Goal: Ask a question

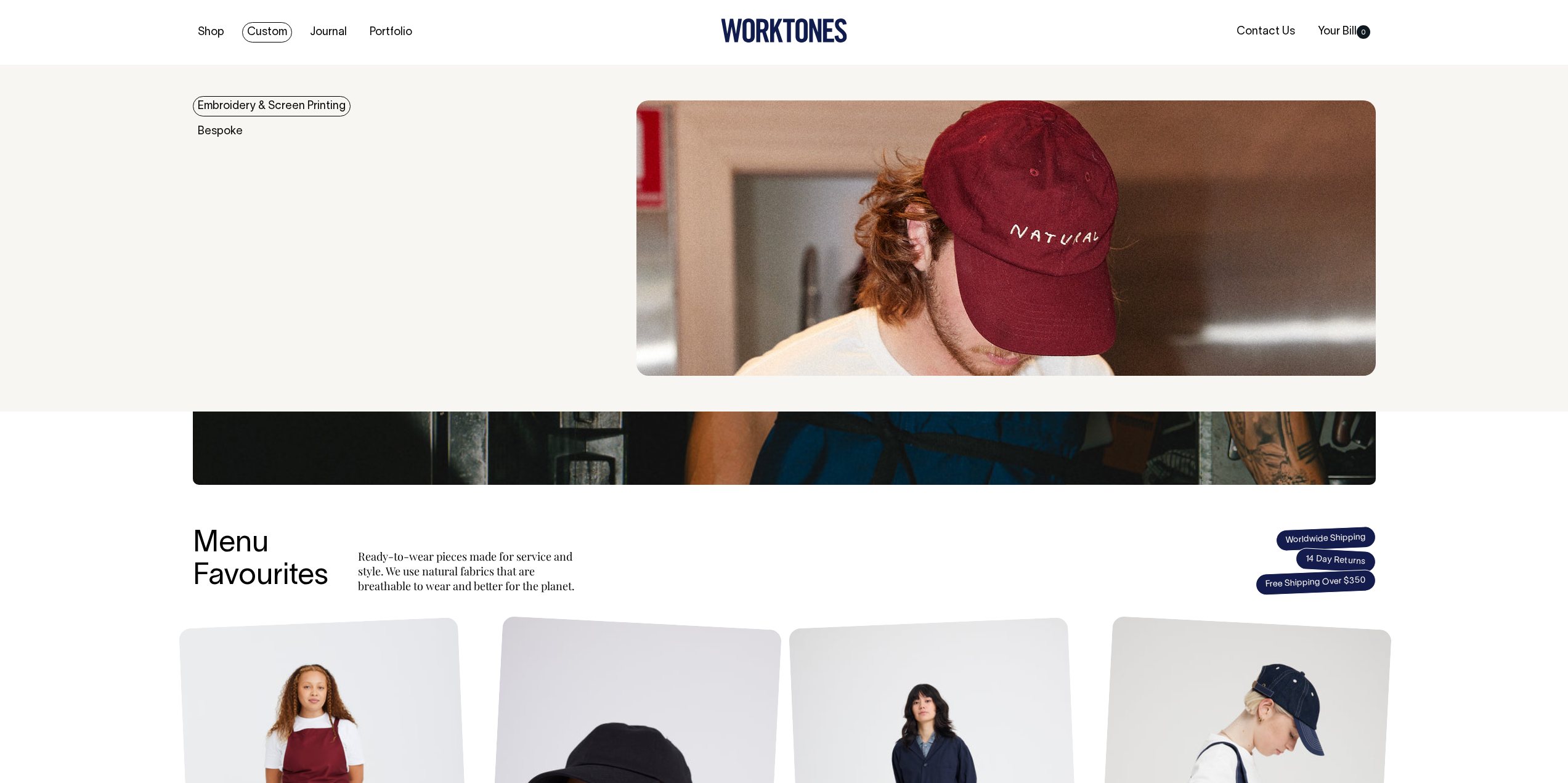
click at [264, 110] on link "Embroidery & Screen Printing" at bounding box center [272, 106] width 158 height 20
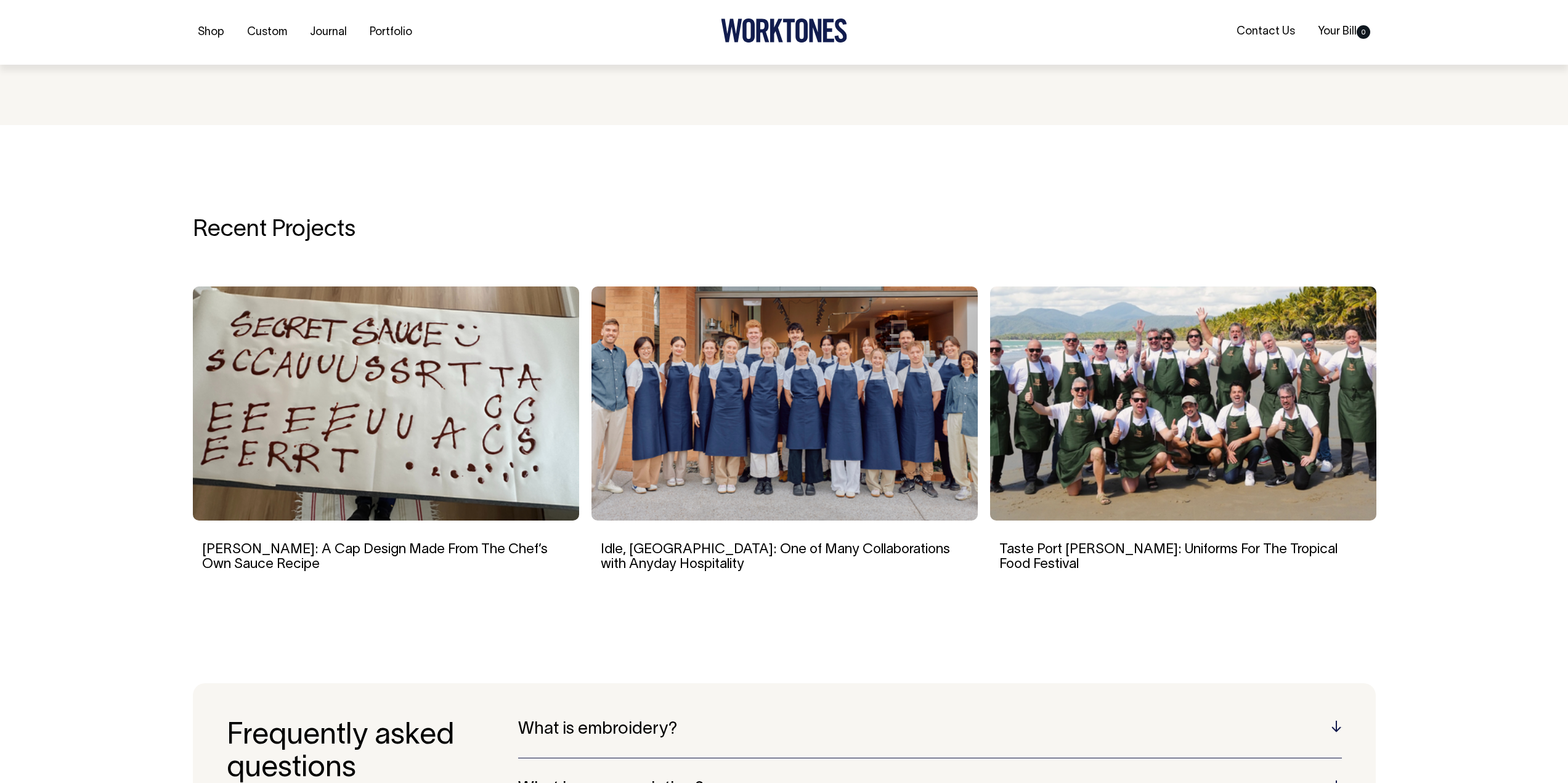
scroll to position [2199, 0]
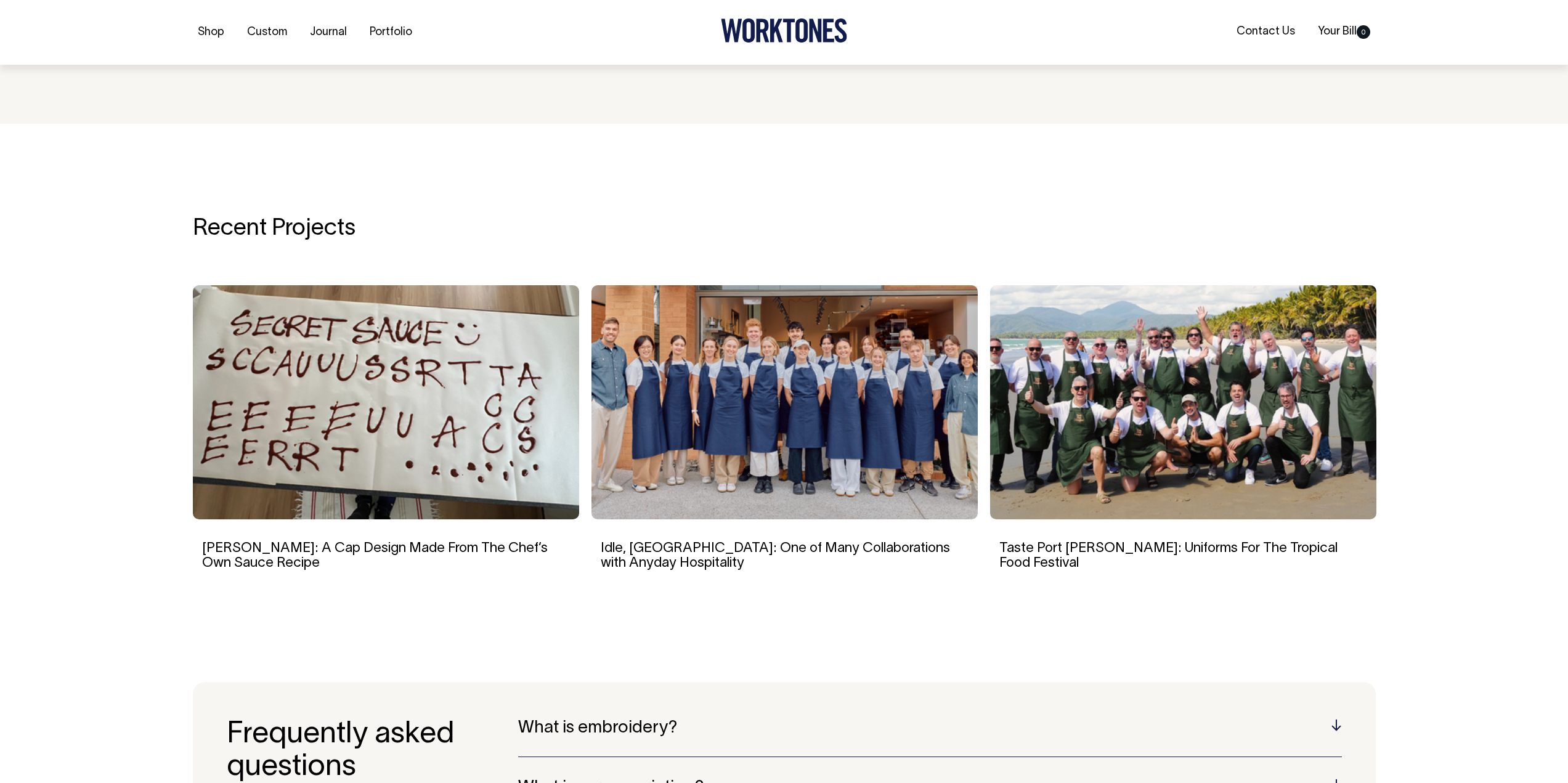
click at [1341, 416] on img at bounding box center [1183, 402] width 386 height 234
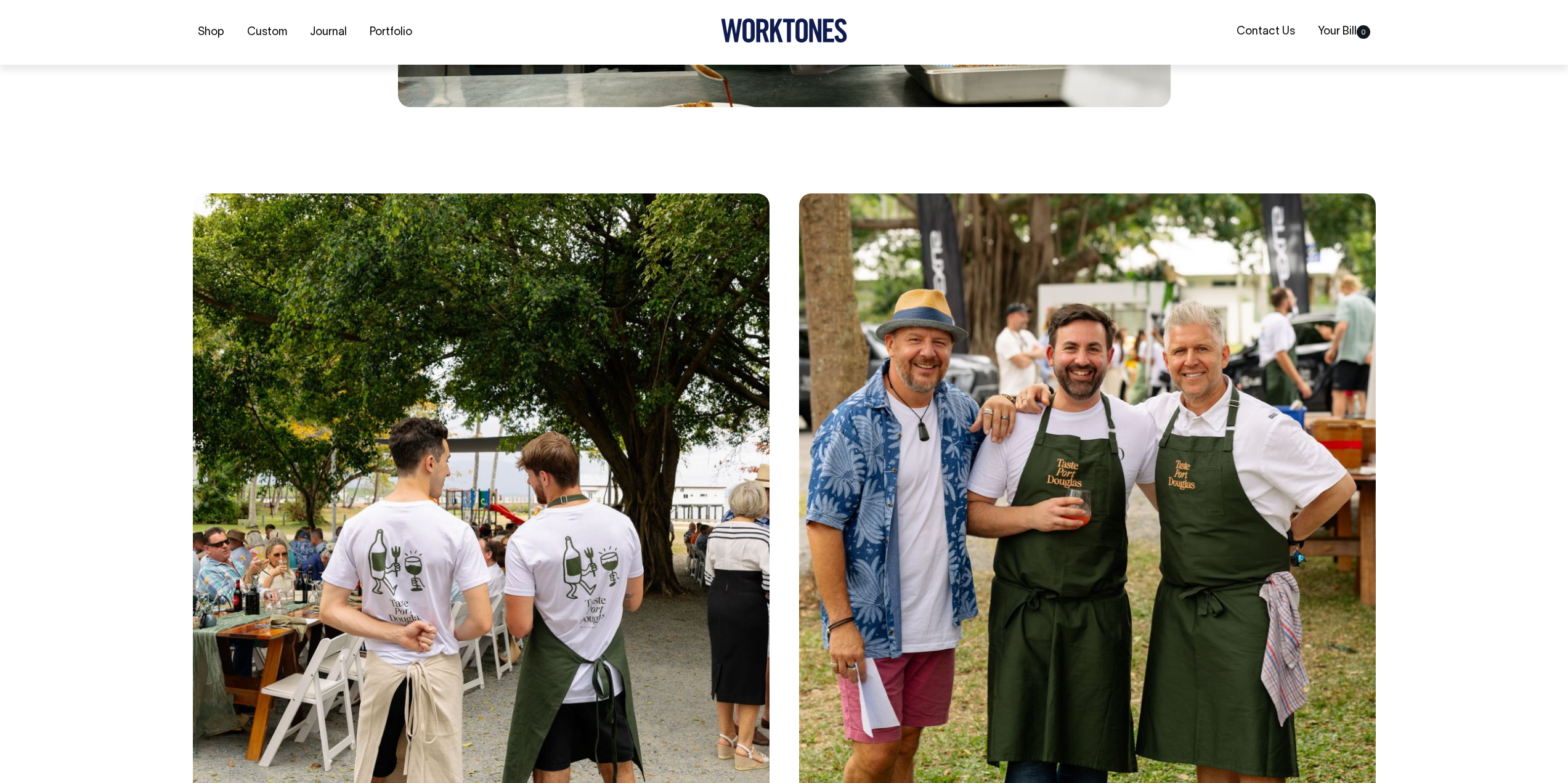
scroll to position [3820, 0]
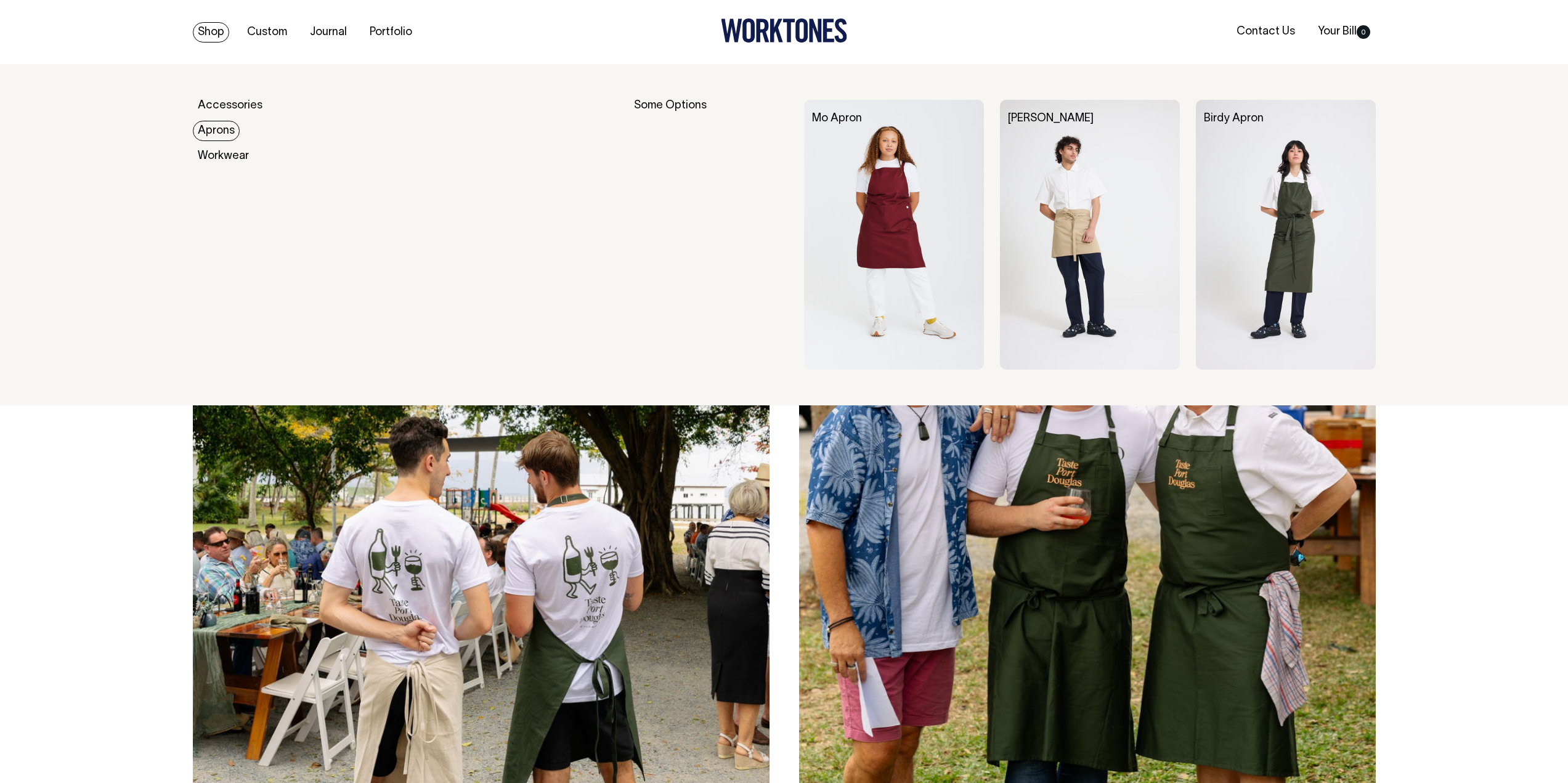
click at [219, 125] on link "Aprons" at bounding box center [217, 130] width 47 height 20
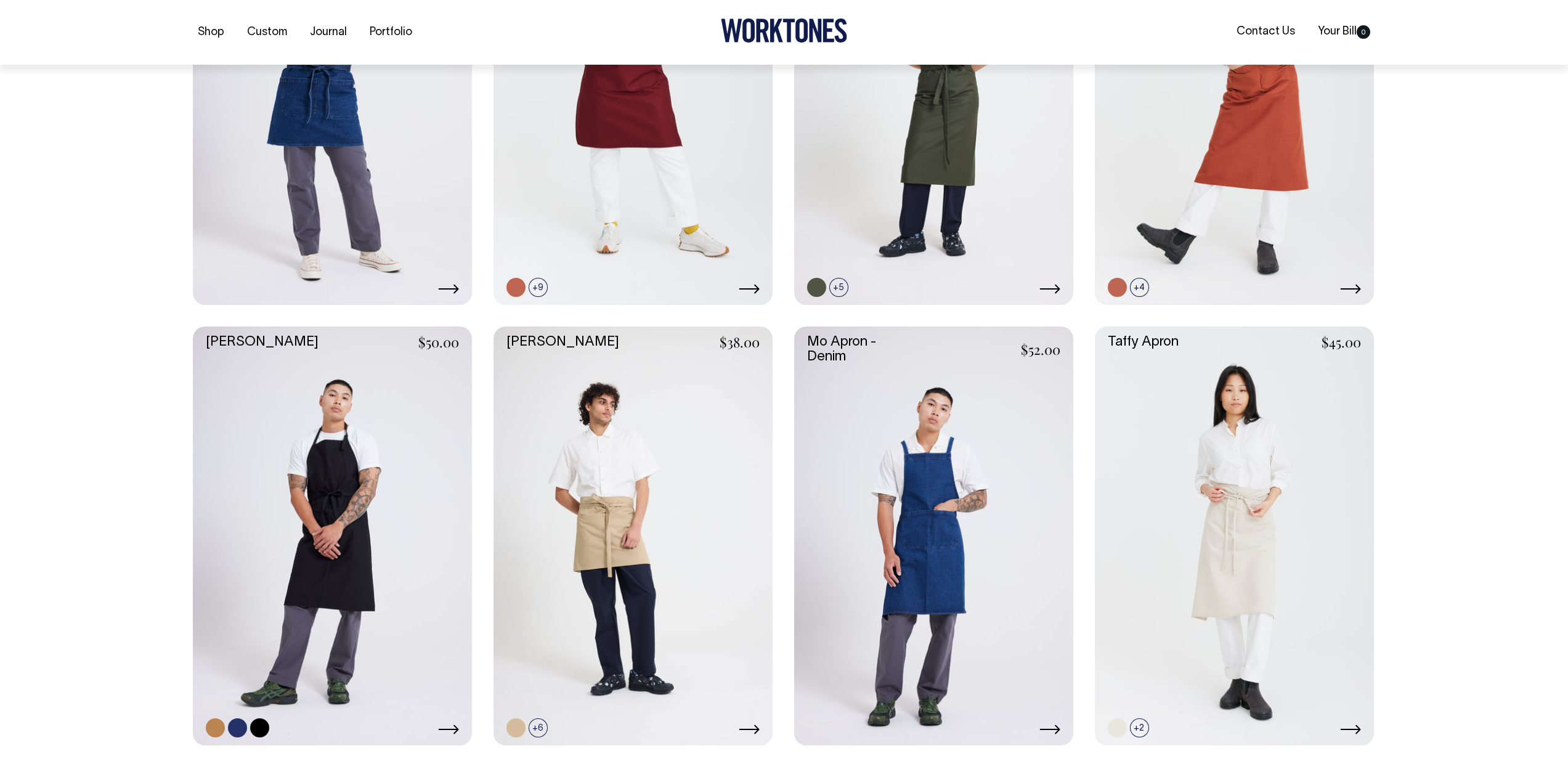
scroll to position [493, 0]
click at [388, 547] on link at bounding box center [333, 535] width 279 height 419
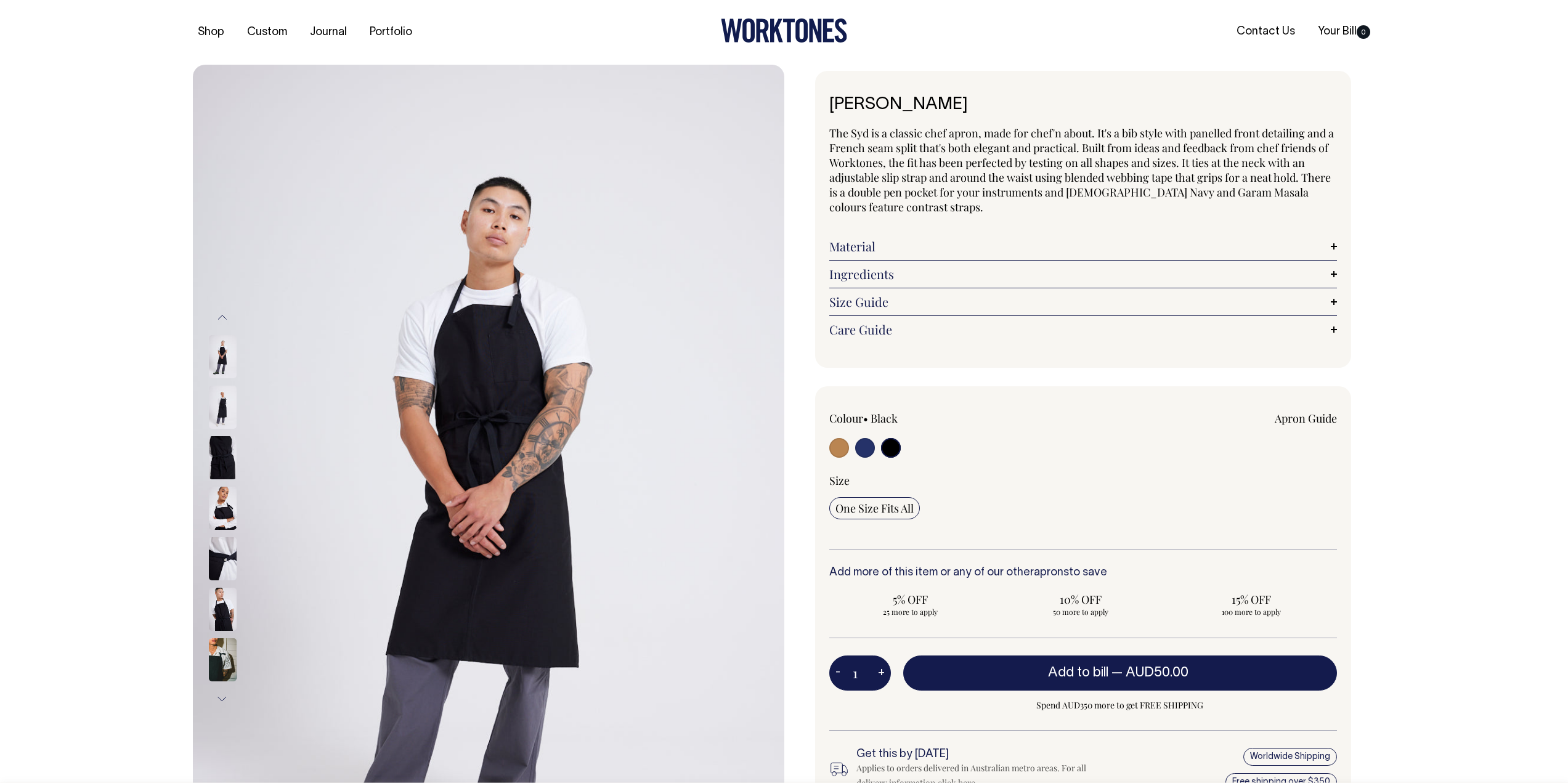
select select "Black"
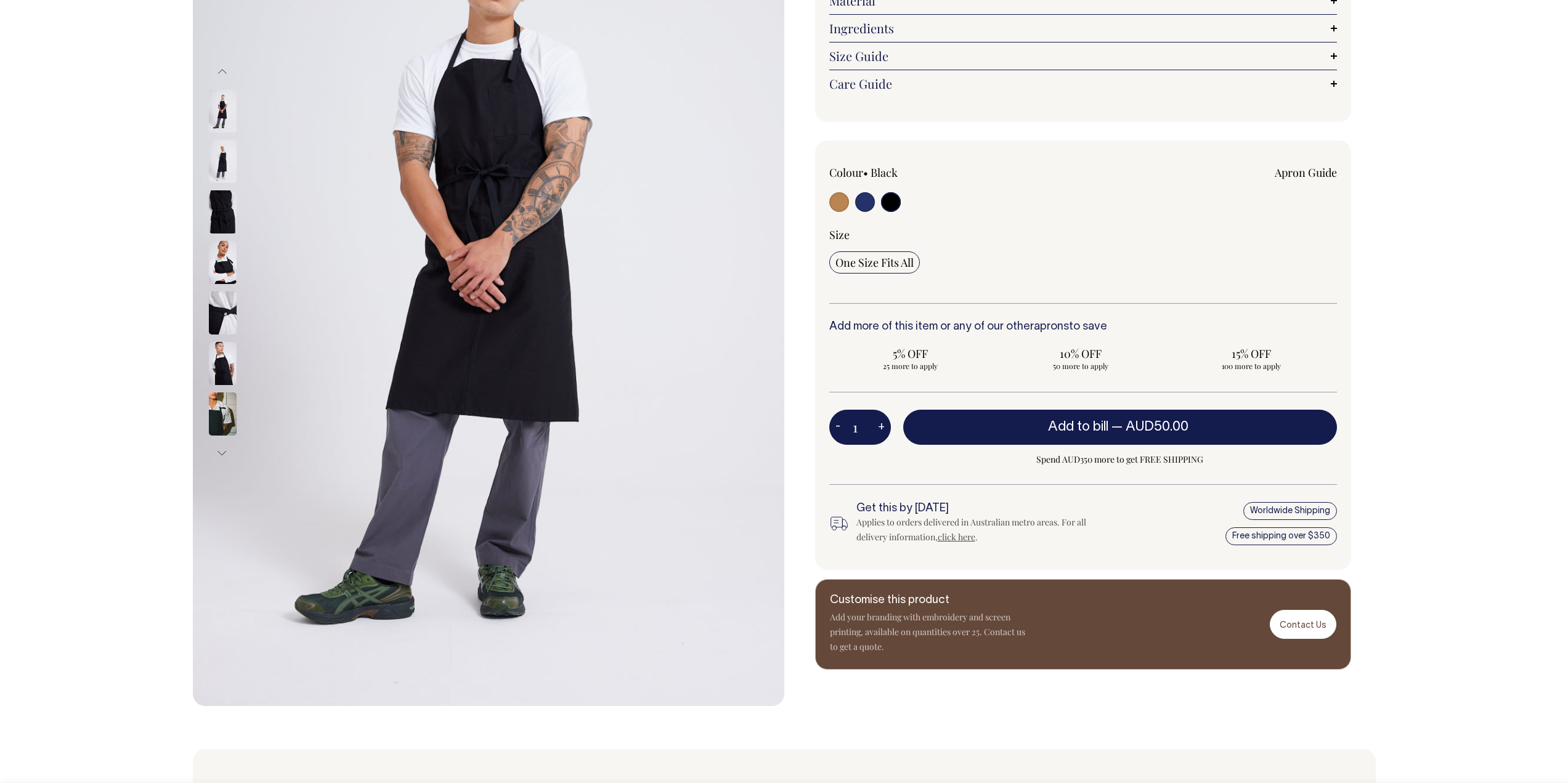
scroll to position [247, 0]
click at [1060, 617] on div "Customise this product Add your branding with embroidery and screen printing, a…" at bounding box center [1083, 624] width 536 height 91
click at [1310, 624] on link "Contact Us" at bounding box center [1303, 624] width 67 height 29
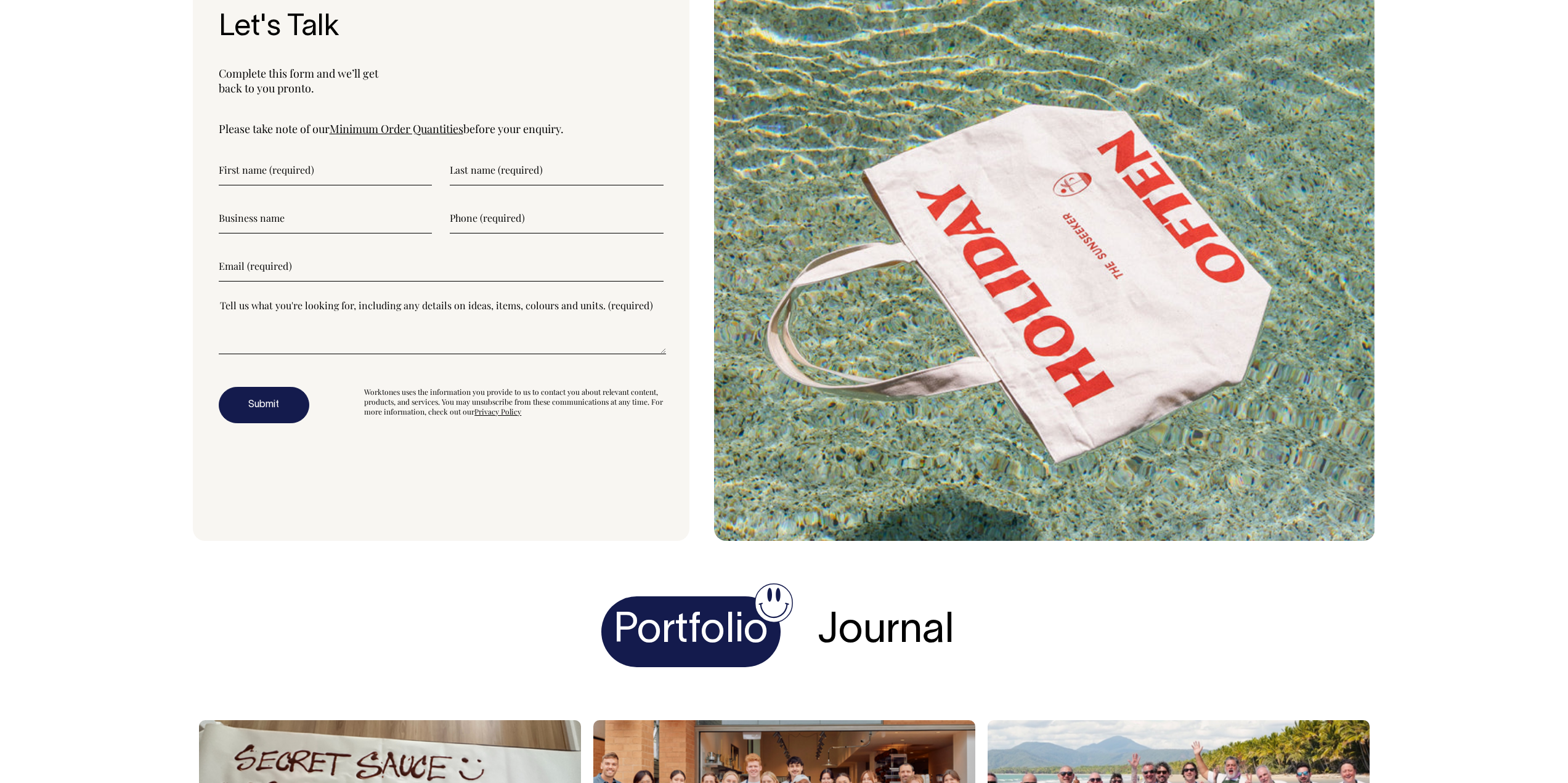
click at [259, 185] on input"] "text" at bounding box center [326, 170] width 214 height 31
type input"] "Gabor"
type input"] "Denes"
type input"] "Signature Hospitality Group"
type input"] "0431762616"
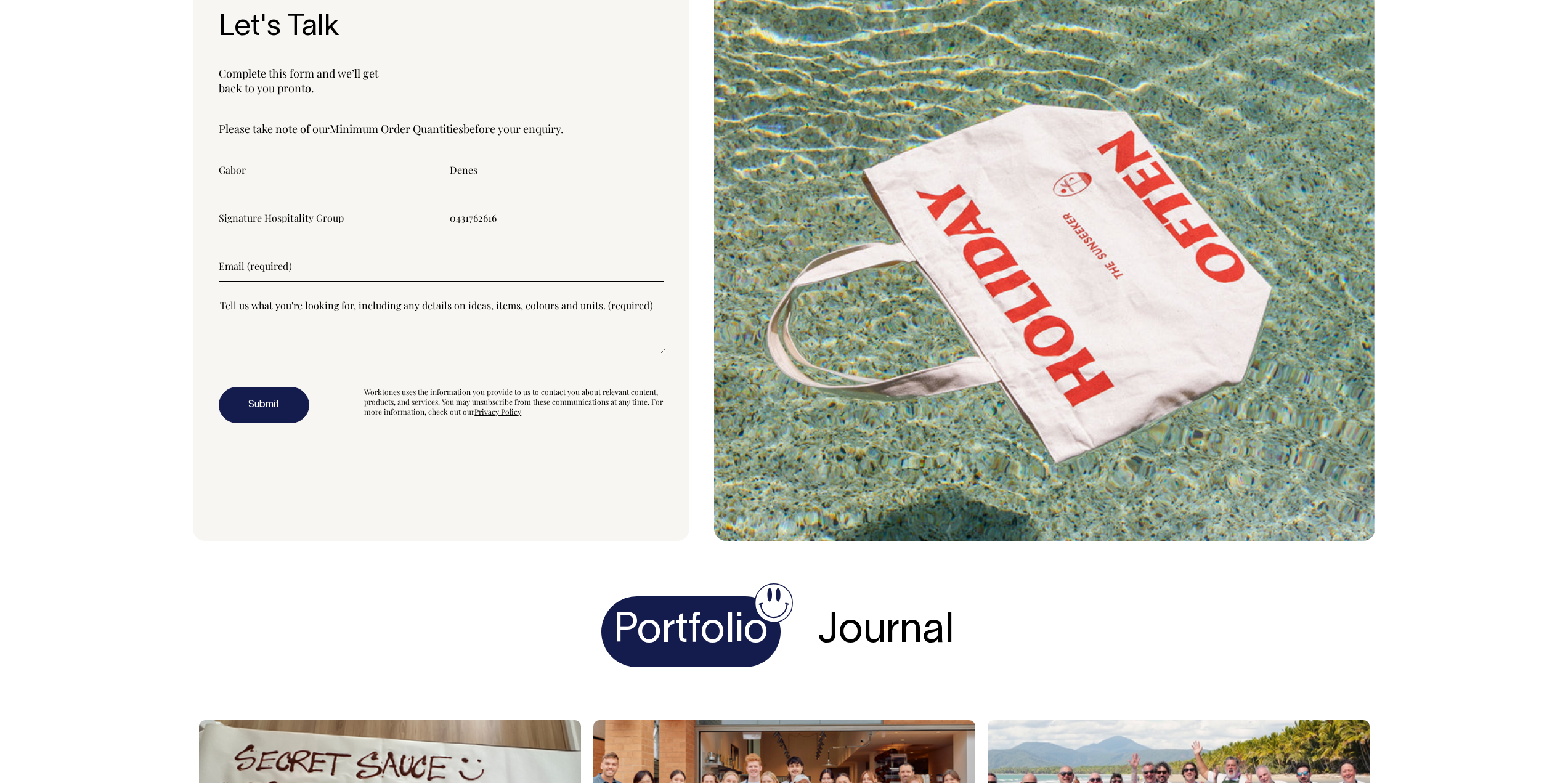
click at [287, 281] on input"] "email" at bounding box center [441, 266] width 445 height 31
type input"] "a"
type input"] "[EMAIL_ADDRESS][DOMAIN_NAME]"
click at [249, 354] on textarea"] at bounding box center [442, 326] width 447 height 55
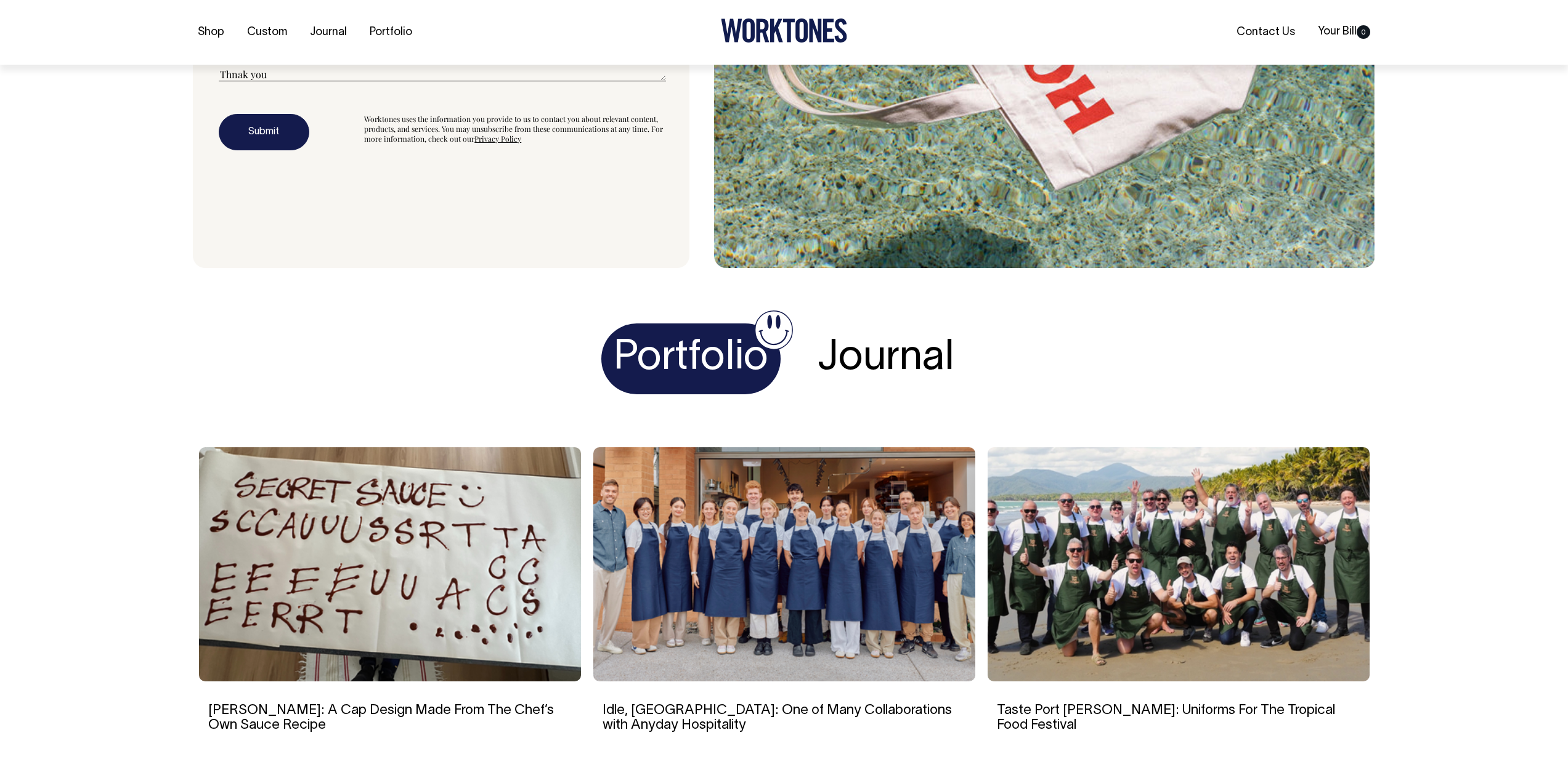
scroll to position [4613, 0]
type textarea"] "Hi There, I am after a black with gold embroided apron for one of our brands an…"
click at [263, 150] on button "Submit" at bounding box center [264, 132] width 91 height 37
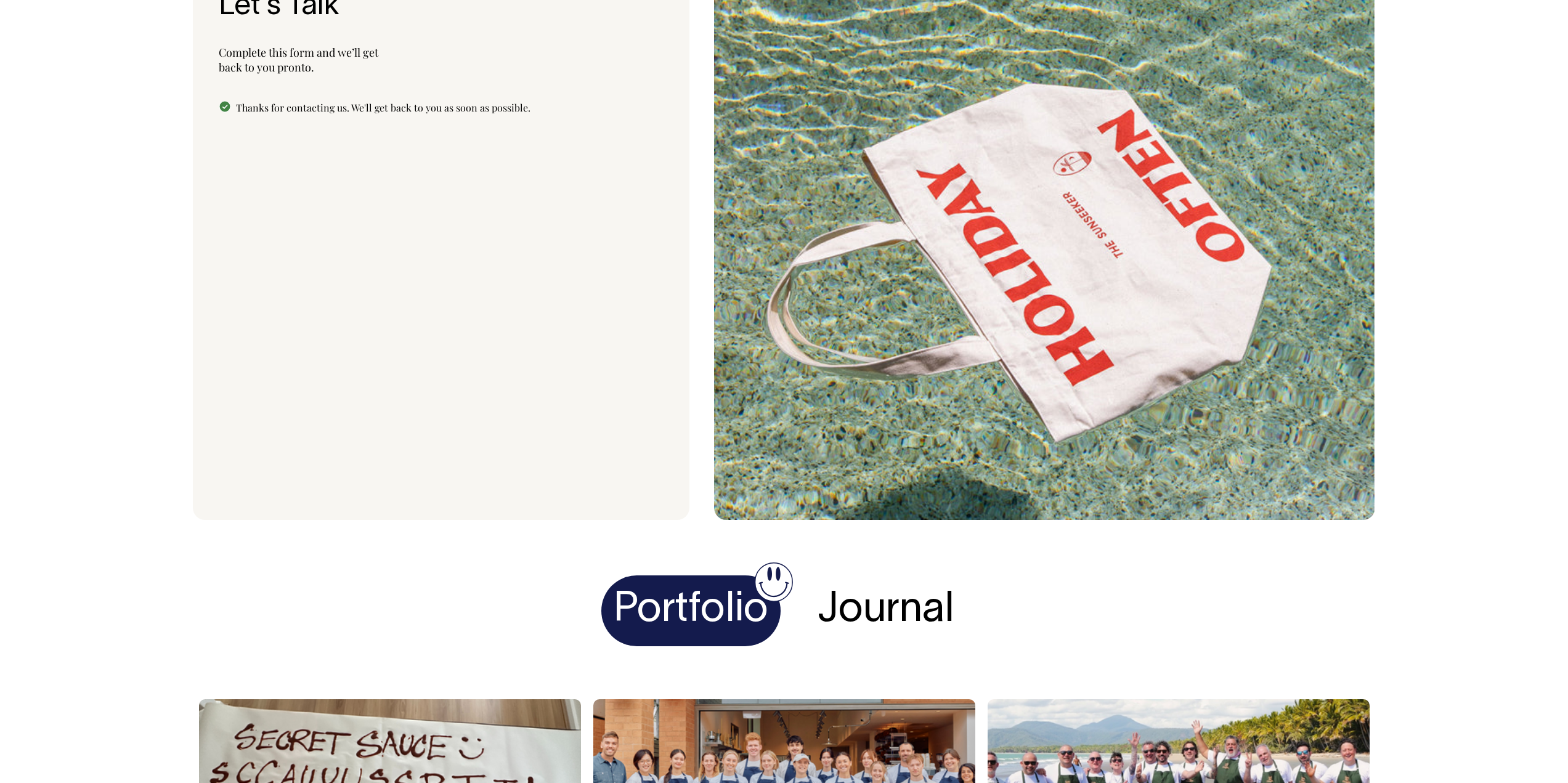
scroll to position [4359, 0]
